Goal: Register for event/course

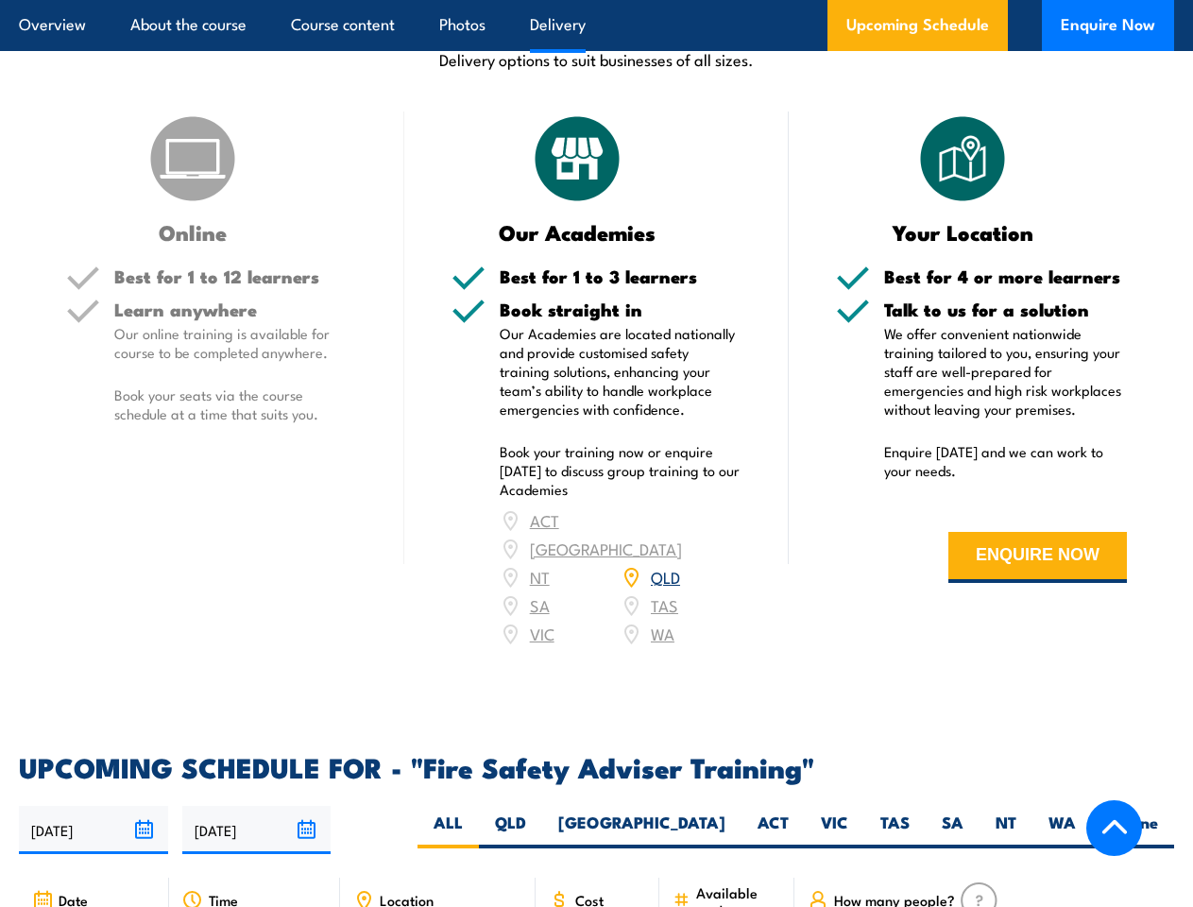
scroll to position [2437, 0]
click at [596, 0] on article "Overview About the course Course content Photos Delivery Upcoming Schedule Enqu…" at bounding box center [596, 25] width 1155 height 51
click at [94, 806] on input "[DATE]" at bounding box center [93, 830] width 149 height 48
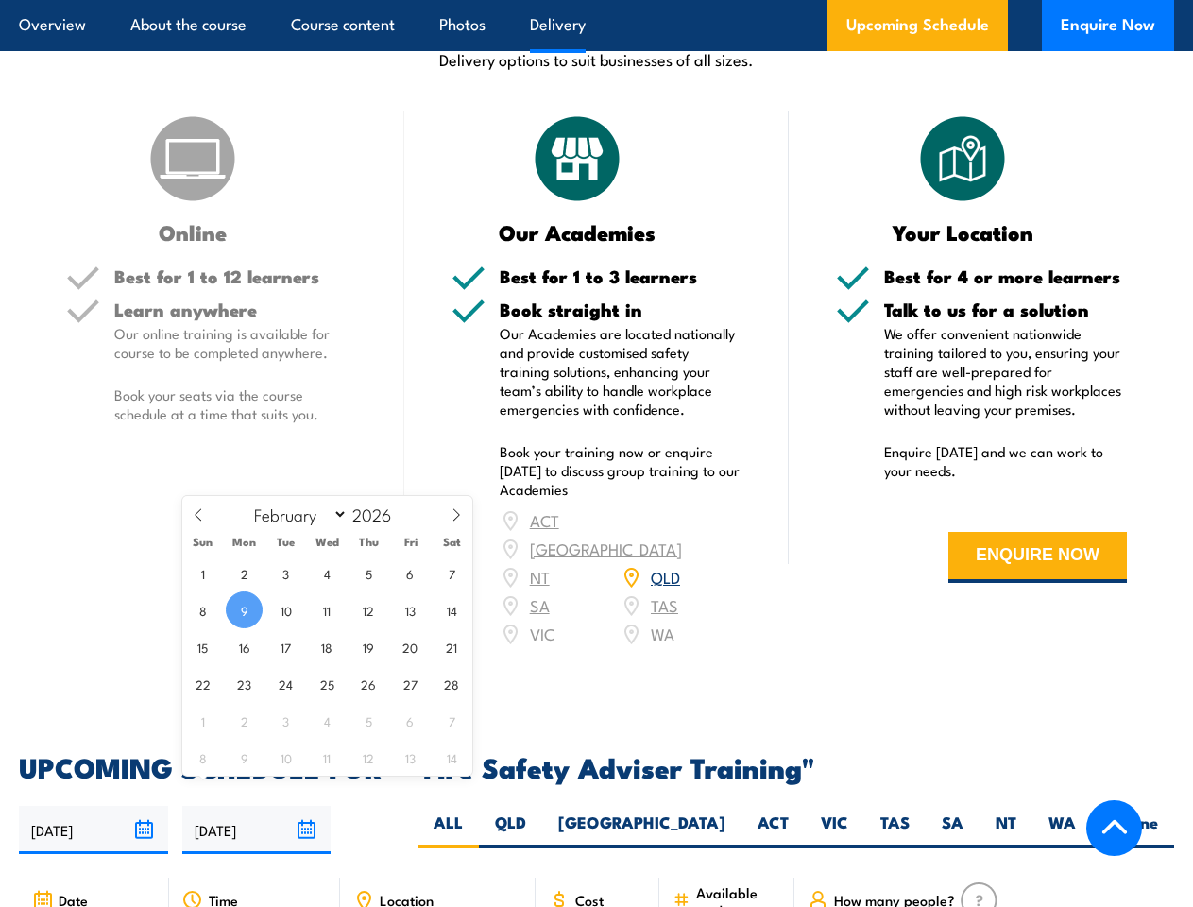
click at [257, 806] on input "[DATE]" at bounding box center [256, 830] width 149 height 48
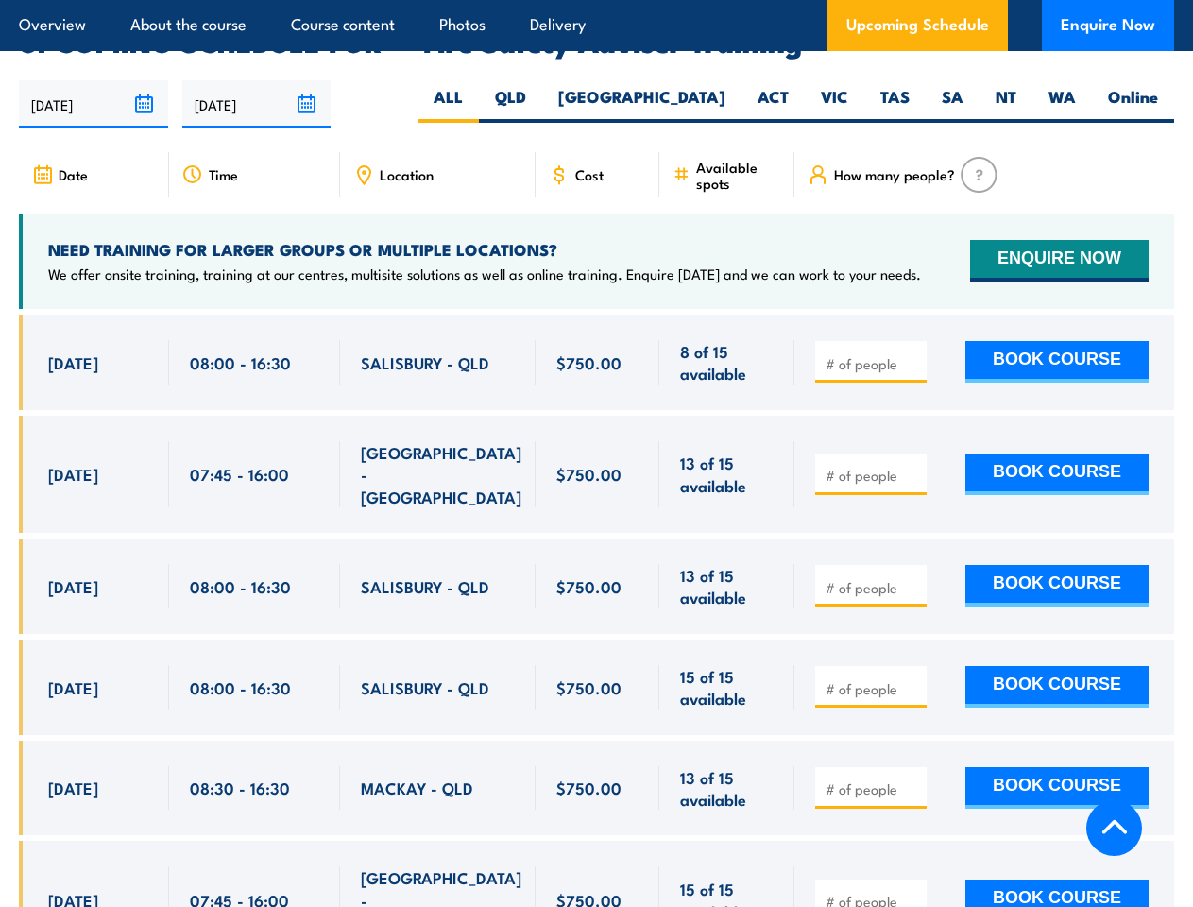
click at [596, 0] on article "Overview About the course Course content Photos Delivery Upcoming Schedule Enqu…" at bounding box center [596, 25] width 1155 height 51
click at [94, 80] on input "[DATE]" at bounding box center [93, 104] width 149 height 48
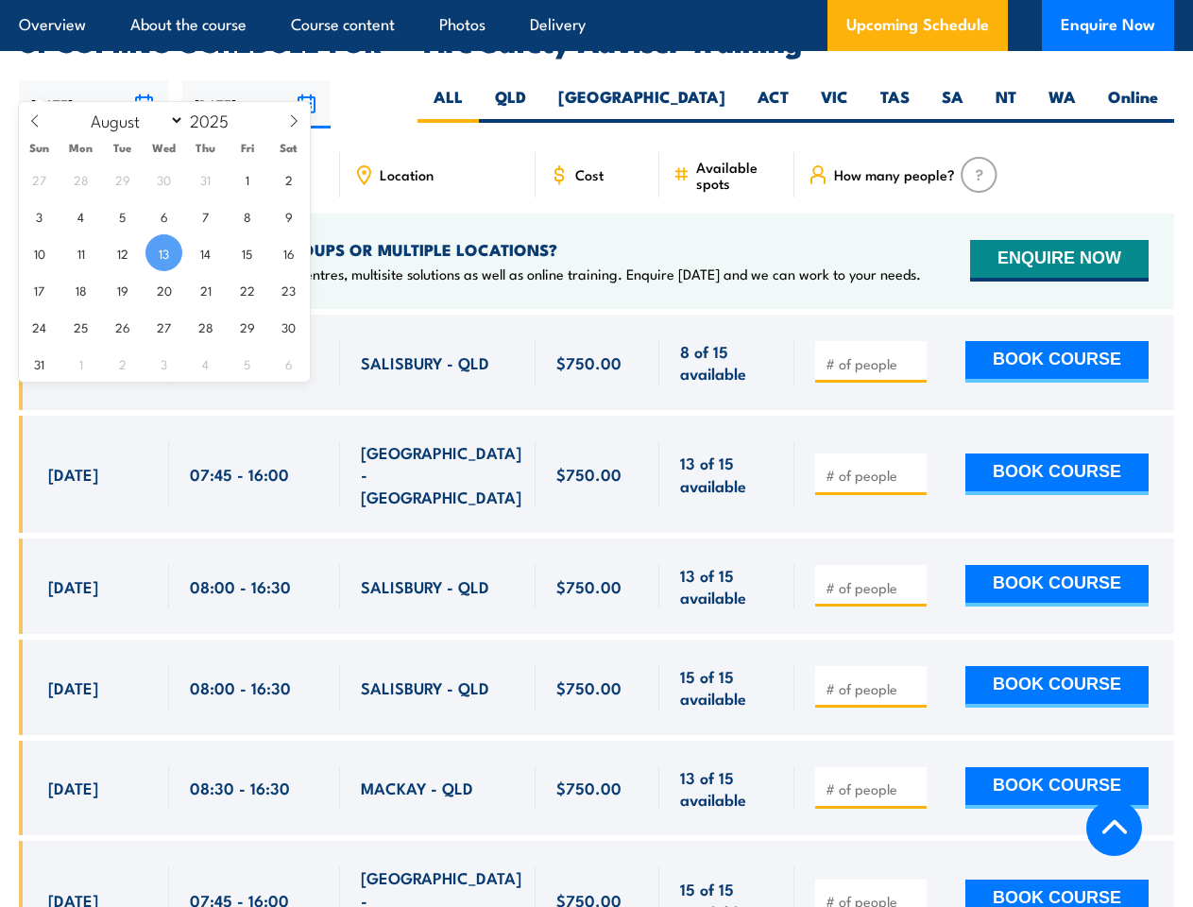
click at [257, 80] on input "[DATE]" at bounding box center [256, 104] width 149 height 48
